Goal: Check status: Check status

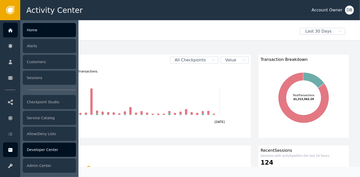
click at [46, 151] on div "Developer Center" at bounding box center [49, 150] width 53 height 14
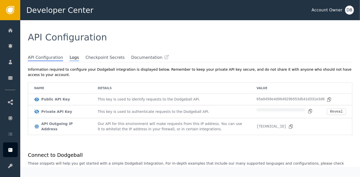
click at [70, 55] on span "Logs" at bounding box center [74, 58] width 9 height 7
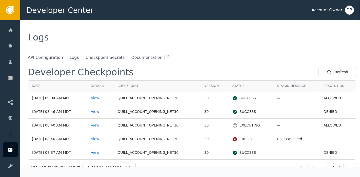
scroll to position [7, 0]
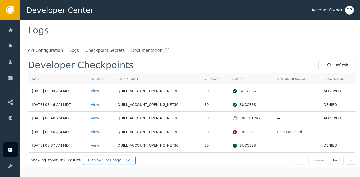
click at [118, 158] on div "Display 5 per page" at bounding box center [106, 160] width 37 height 5
click at [128, 159] on icon "button" at bounding box center [127, 160] width 5 height 5
click at [116, 158] on div "Display 5 per page" at bounding box center [106, 160] width 37 height 5
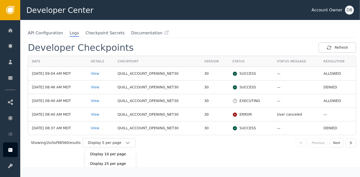
scroll to position [25, 0]
click at [125, 163] on div "Display 25 per page" at bounding box center [110, 163] width 40 height 5
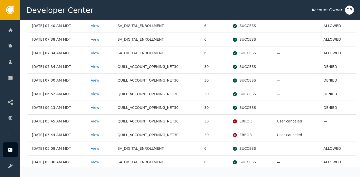
scroll to position [112, 0]
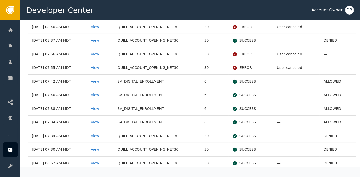
click at [157, 92] on td "SA_DIGITAL_ENROLLMENT" at bounding box center [157, 95] width 87 height 14
drag, startPoint x: 183, startPoint y: 78, endPoint x: 181, endPoint y: 89, distance: 11.8
click at [184, 78] on td "SA_DIGITAL_ENROLLMENT" at bounding box center [157, 82] width 87 height 14
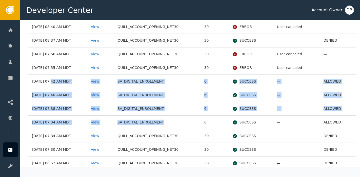
drag, startPoint x: 46, startPoint y: 82, endPoint x: 172, endPoint y: 116, distance: 130.7
click at [171, 116] on tbody "[DATE] 09:04 AM MDT View QUILL_ACCOUNT_OPENING_NET30 30 SUCCESS — ALLOWED [DATE…" at bounding box center [191, 149] width 327 height 341
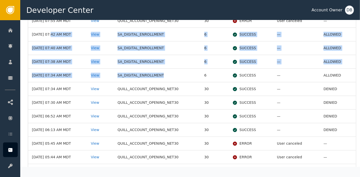
scroll to position [279, 0]
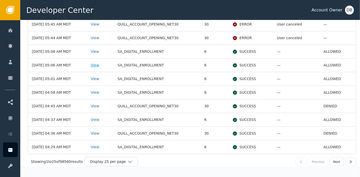
click at [101, 63] on div "View" at bounding box center [100, 65] width 19 height 5
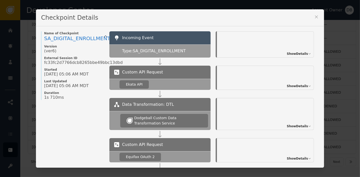
click at [294, 51] on div "Show Details" at bounding box center [265, 44] width 97 height 26
click at [294, 52] on span "Show Details" at bounding box center [296, 54] width 21 height 5
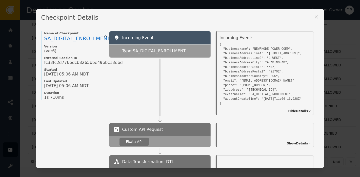
click at [314, 17] on icon at bounding box center [316, 16] width 5 height 5
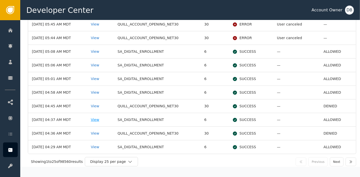
click at [99, 119] on div "View" at bounding box center [100, 119] width 19 height 5
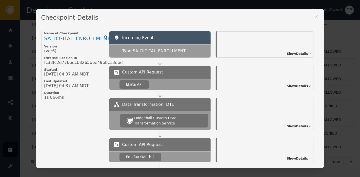
click at [303, 52] on div "Show Details" at bounding box center [298, 54] width 24 height 5
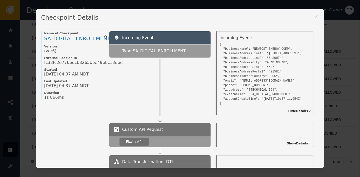
click at [314, 15] on icon at bounding box center [316, 16] width 5 height 5
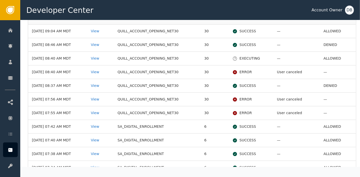
scroll to position [0, 0]
